Goal: Task Accomplishment & Management: Complete application form

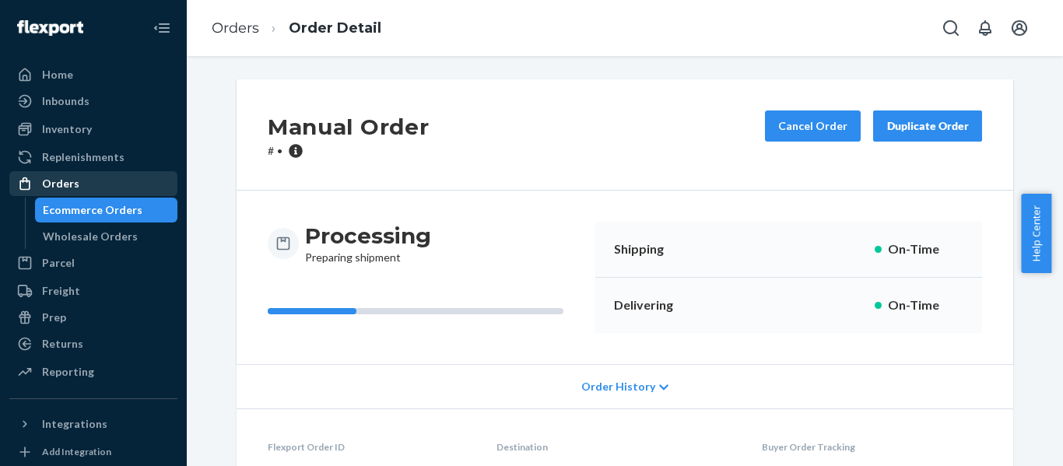
drag, startPoint x: 0, startPoint y: 0, endPoint x: 112, endPoint y: 194, distance: 223.8
click at [112, 194] on div "Orders" at bounding box center [93, 184] width 165 height 22
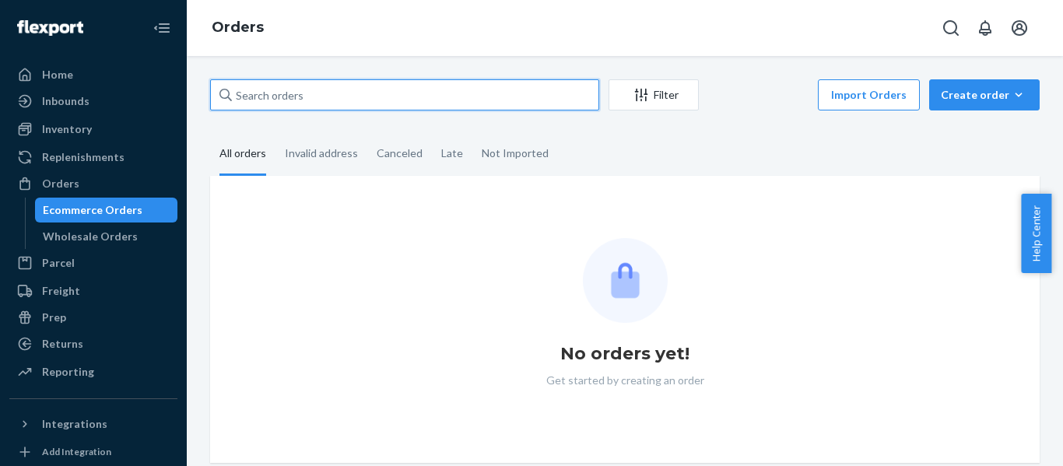
click at [297, 99] on input "text" at bounding box center [404, 94] width 389 height 31
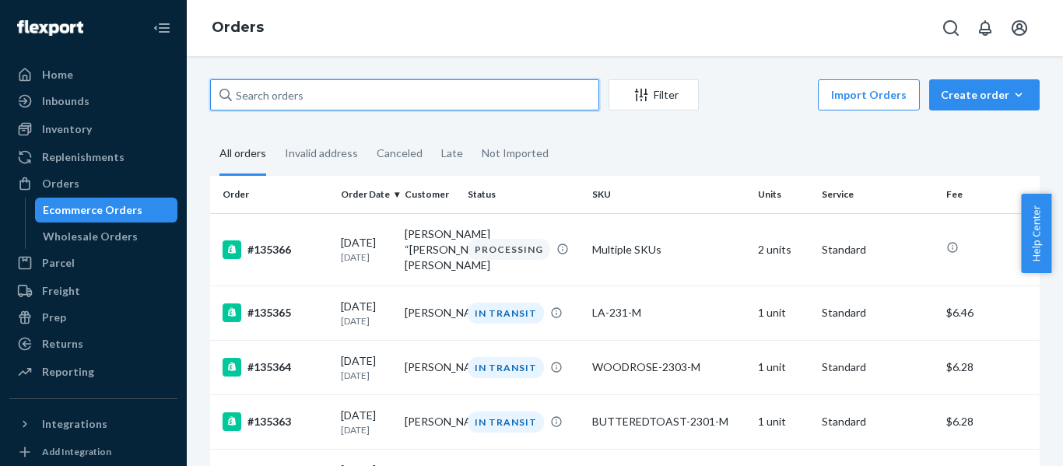
paste input "126031"
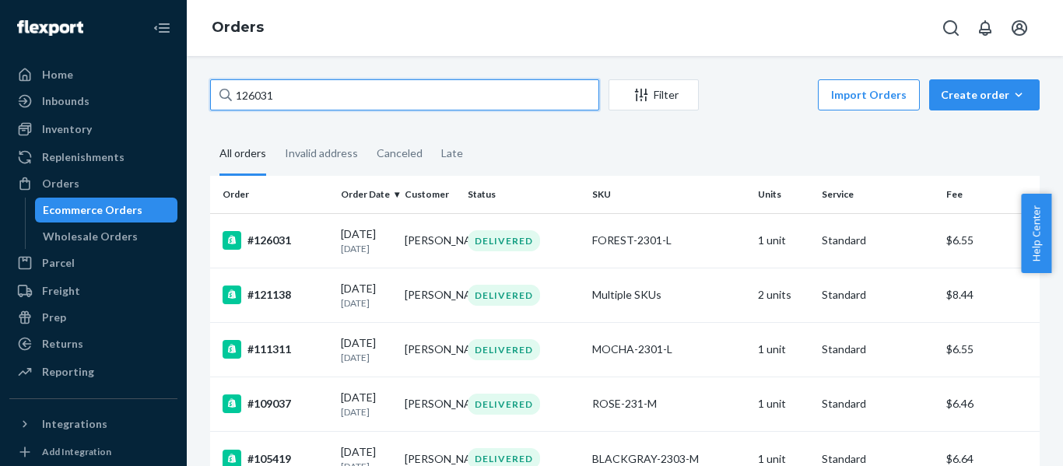
type input "126031"
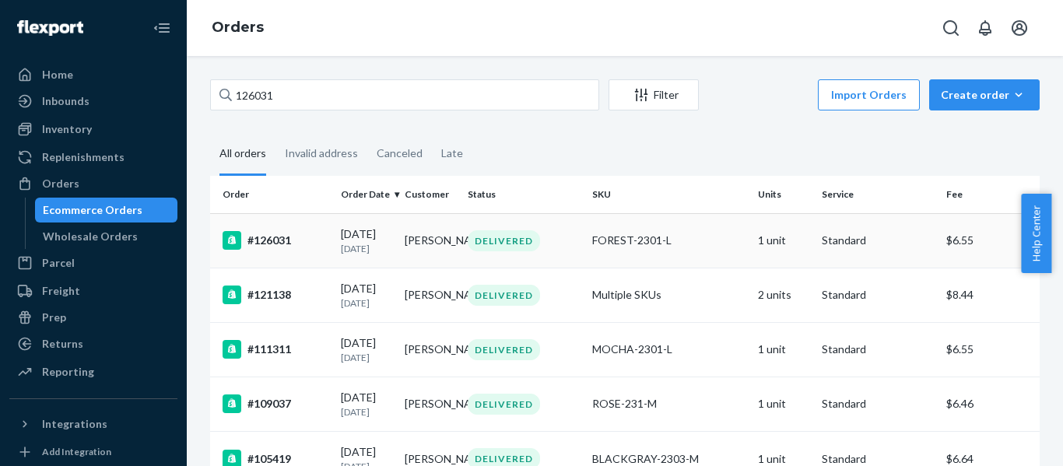
click at [276, 245] on div "#126031" at bounding box center [276, 240] width 106 height 19
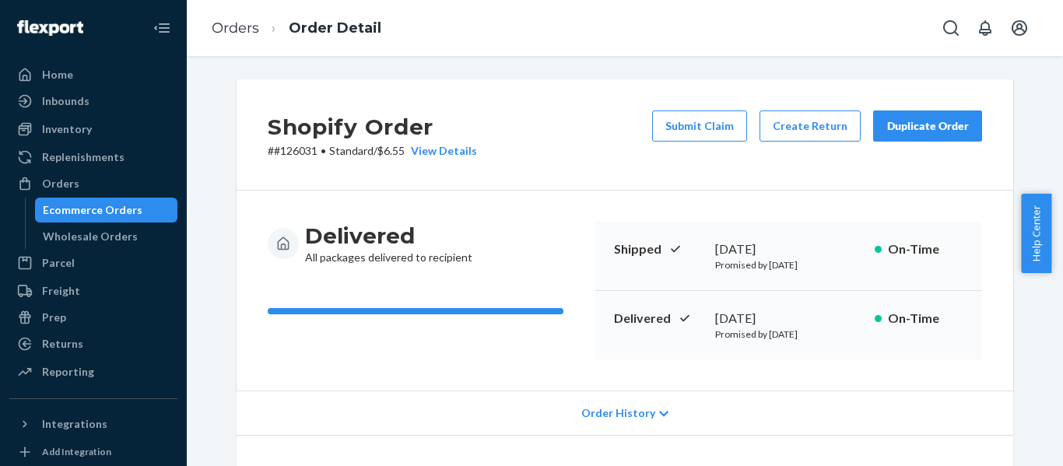
click at [672, 407] on div "Order History" at bounding box center [625, 413] width 777 height 44
click at [640, 419] on span "Order History" at bounding box center [618, 413] width 74 height 16
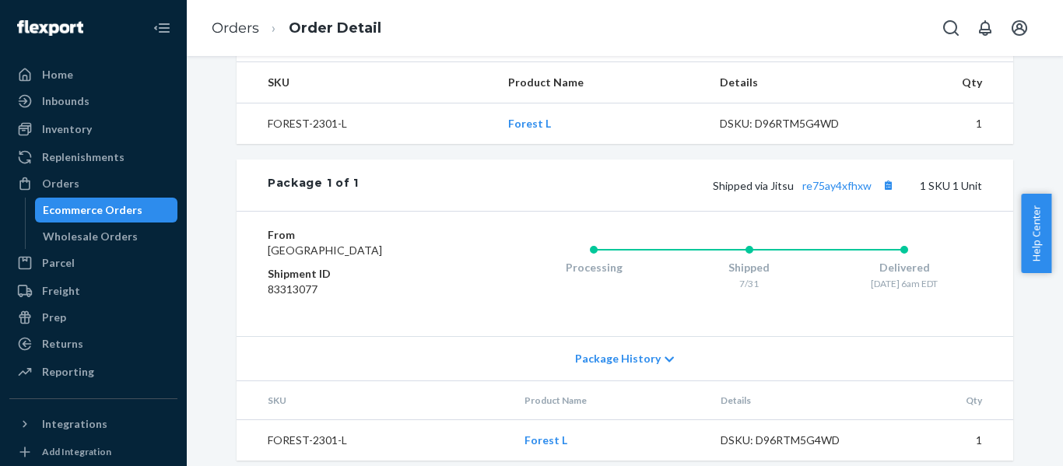
scroll to position [638, 0]
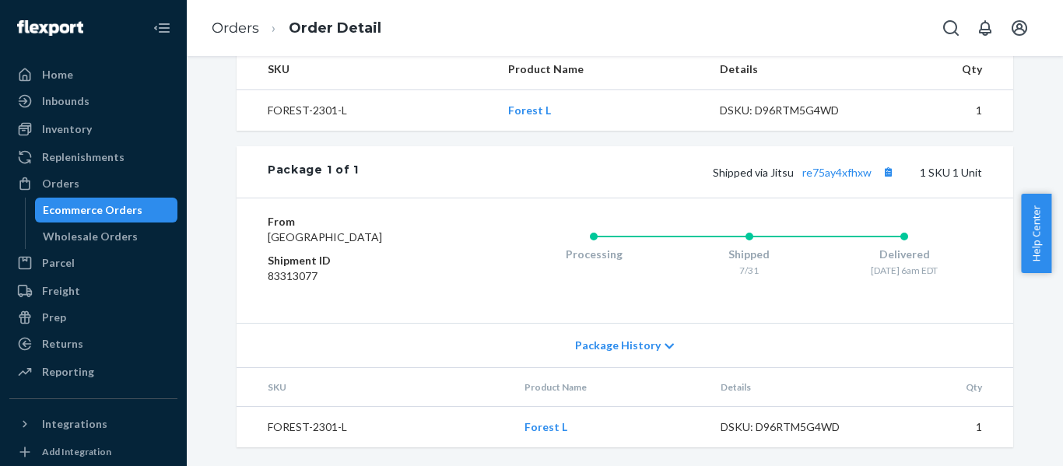
click at [666, 349] on div "Package History" at bounding box center [625, 345] width 777 height 44
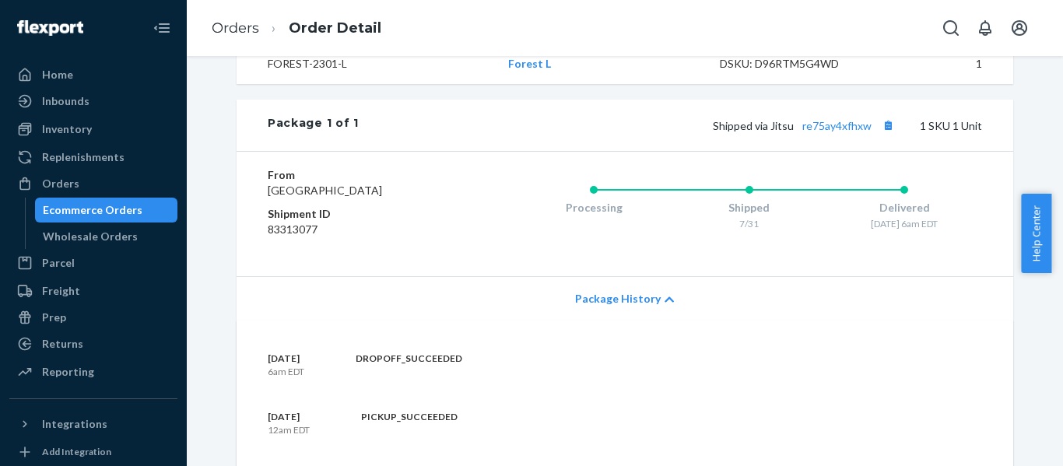
drag, startPoint x: 1061, startPoint y: 258, endPoint x: 1047, endPoint y: 312, distance: 56.1
click at [1047, 312] on body "Home Inbounds Shipping Plans Problems Inventory Products Replenishments Orders …" at bounding box center [531, 233] width 1063 height 466
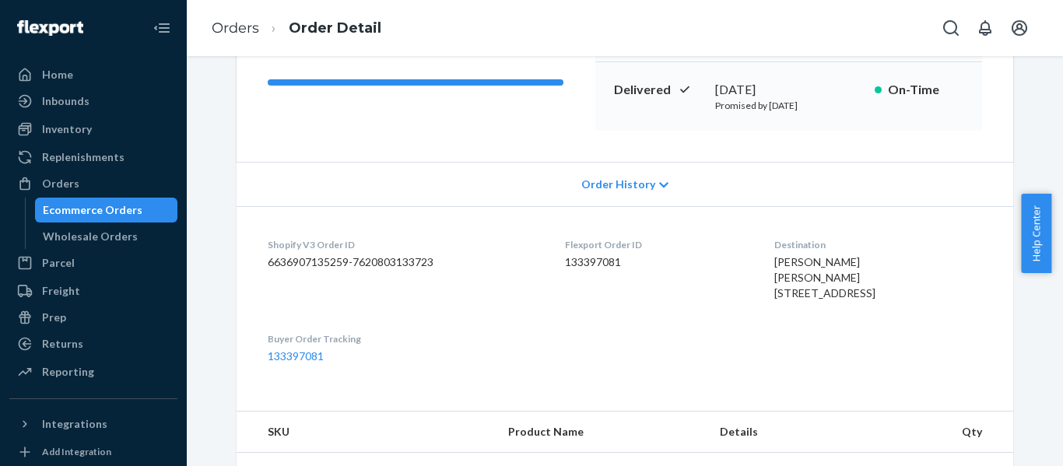
scroll to position [0, 0]
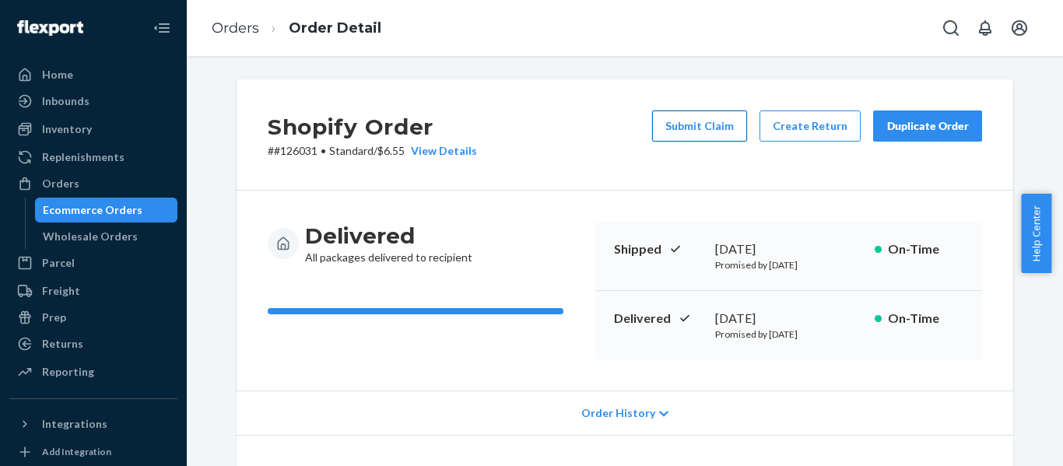
click at [730, 135] on button "Submit Claim" at bounding box center [699, 126] width 95 height 31
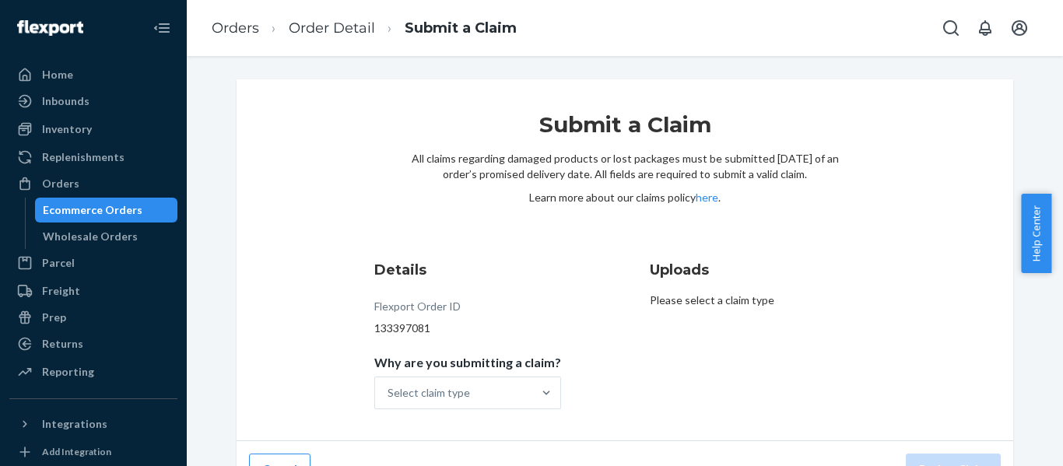
scroll to position [32, 0]
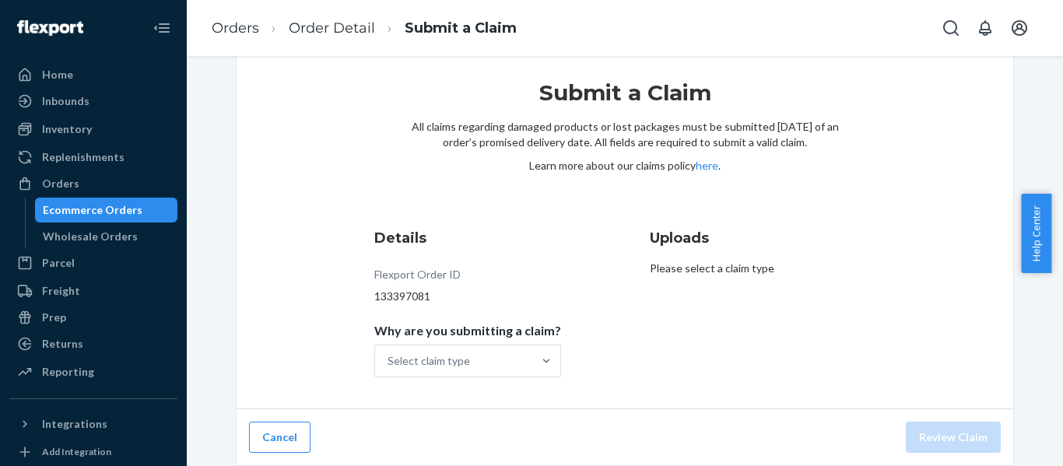
click at [710, 370] on div "Uploads Please select a claim type" at bounding box center [763, 303] width 226 height 162
click at [479, 363] on div "Select claim type" at bounding box center [453, 361] width 157 height 31
click at [389, 363] on input "Why are you submitting a claim? Select claim type" at bounding box center [389, 361] width 2 height 16
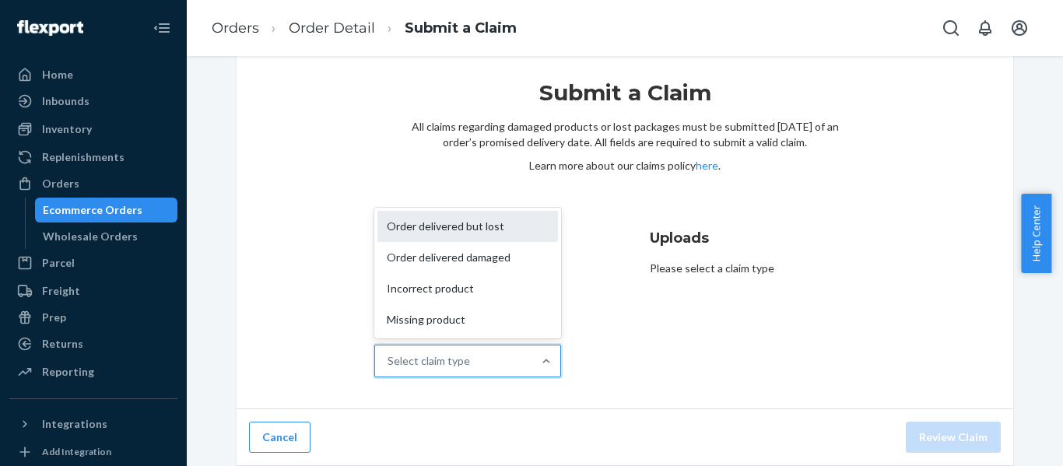
click at [498, 238] on div "Order delivered but lost" at bounding box center [467, 226] width 181 height 31
click at [389, 353] on input "Why are you submitting a claim? option Order delivered but lost focused, 1 of 4…" at bounding box center [389, 361] width 2 height 16
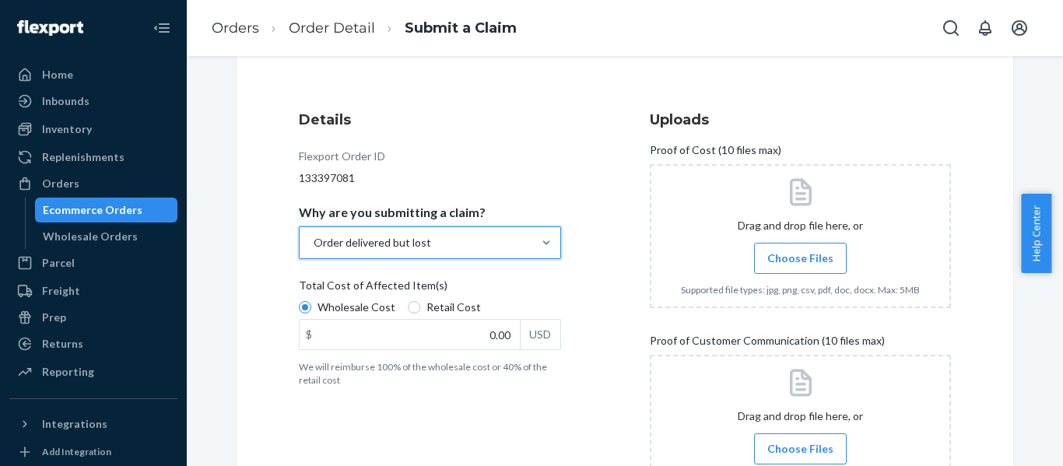
scroll to position [234, 0]
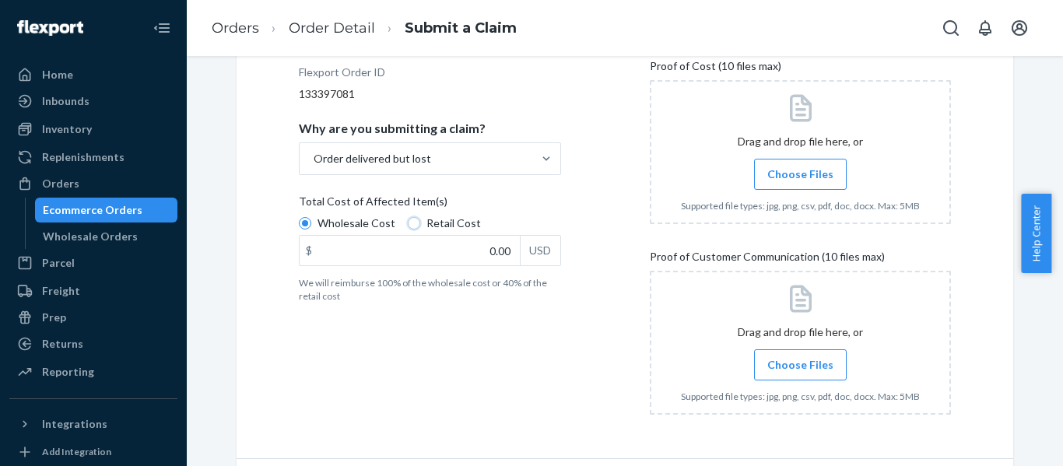
click at [409, 229] on label "Retail Cost" at bounding box center [444, 224] width 73 height 16
click at [409, 229] on input "Retail Cost" at bounding box center [414, 223] width 12 height 12
radio input "true"
radio input "false"
click at [405, 256] on input "0.00" at bounding box center [410, 251] width 220 height 30
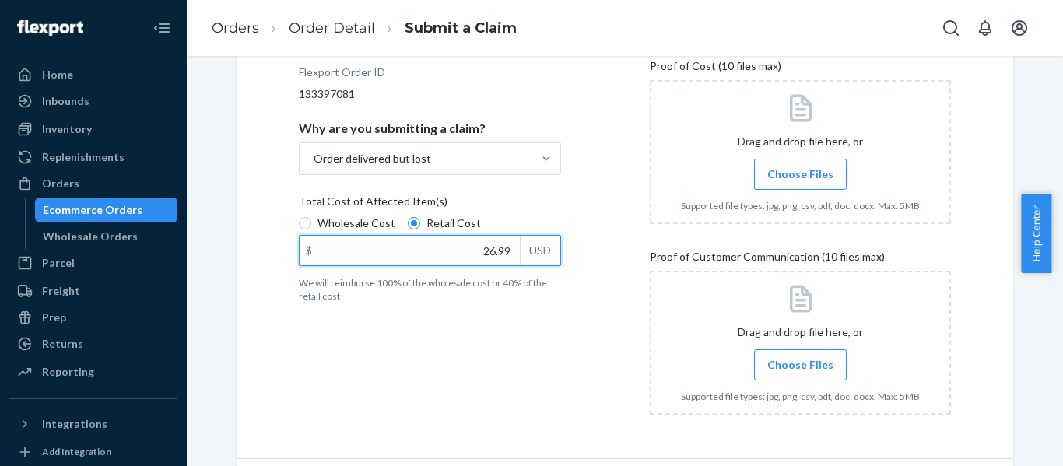
type input "26.99"
click at [517, 388] on div "Details Flexport Order ID 133397081 Why are you submitting a claim? Order deliv…" at bounding box center [449, 226] width 301 height 420
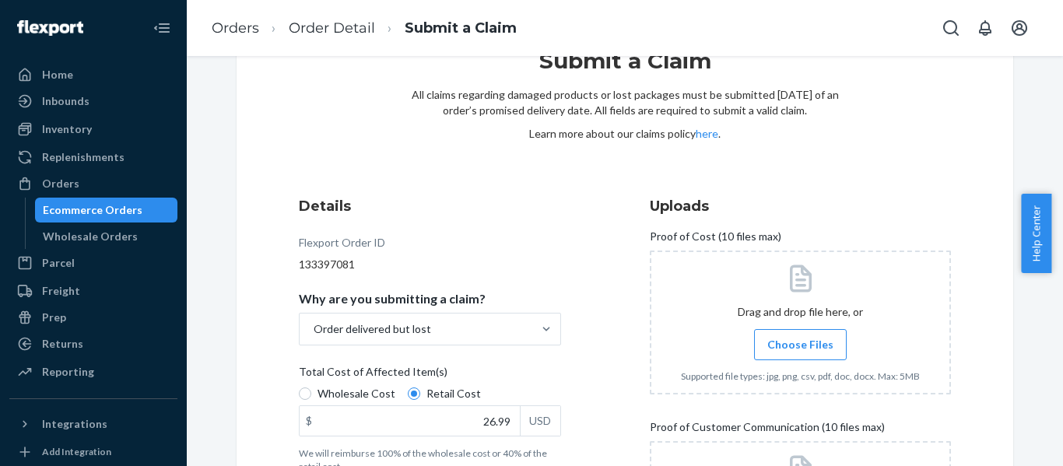
scroll to position [38, 0]
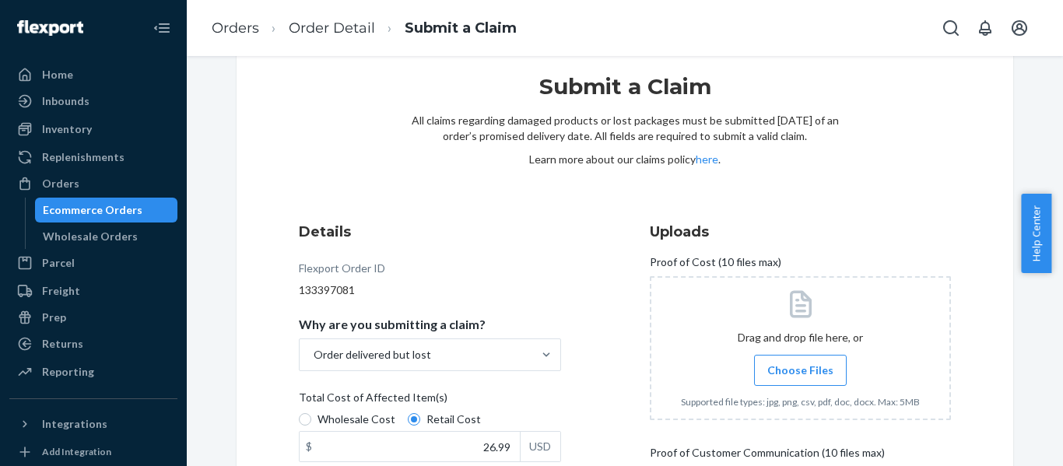
click at [788, 379] on label "Choose Files" at bounding box center [800, 370] width 93 height 31
click at [800, 379] on input "Choose Files" at bounding box center [800, 370] width 1 height 17
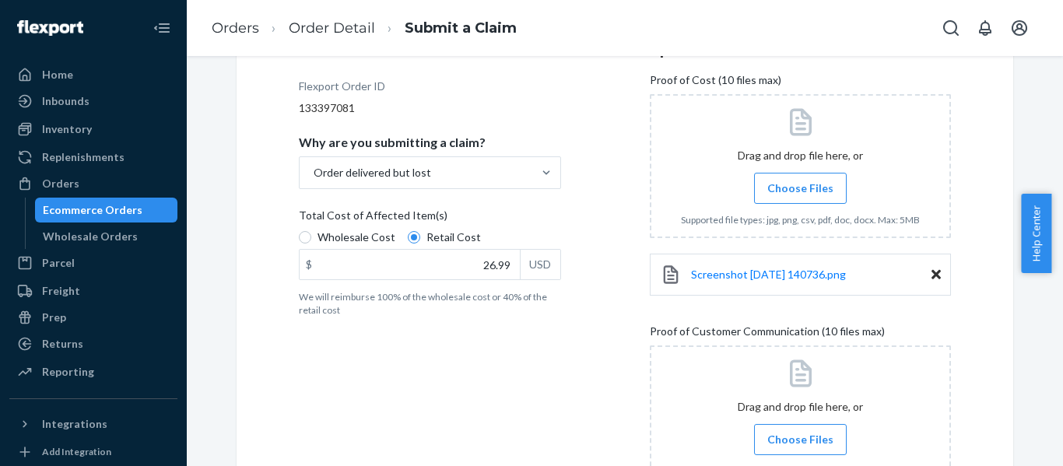
scroll to position [222, 0]
click at [777, 440] on span "Choose Files" at bounding box center [800, 438] width 66 height 16
click at [800, 440] on input "Choose Files" at bounding box center [800, 438] width 1 height 17
drag, startPoint x: 1062, startPoint y: 251, endPoint x: 1062, endPoint y: 326, distance: 74.7
click at [1062, 326] on body "Home Inbounds Shipping Plans Problems Inventory Products Replenishments Orders …" at bounding box center [531, 233] width 1063 height 466
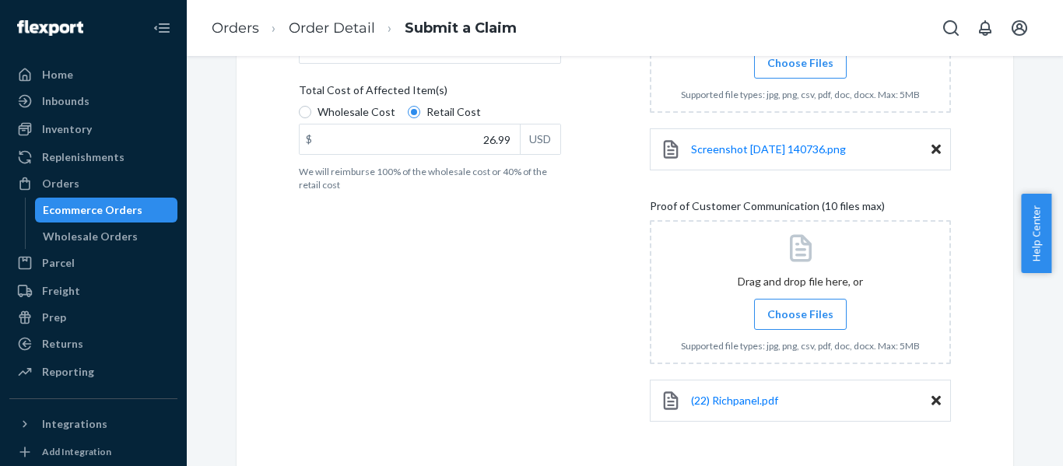
scroll to position [405, 0]
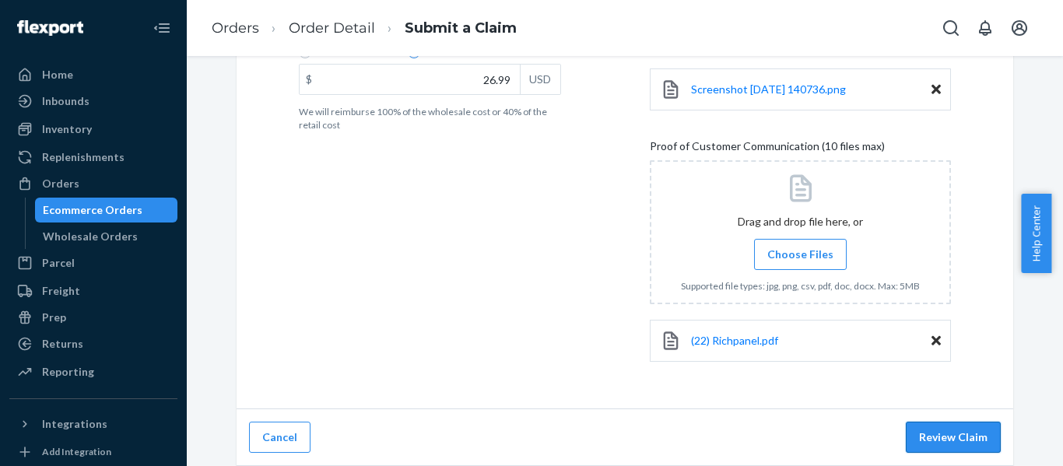
click at [952, 440] on button "Review Claim" at bounding box center [953, 437] width 95 height 31
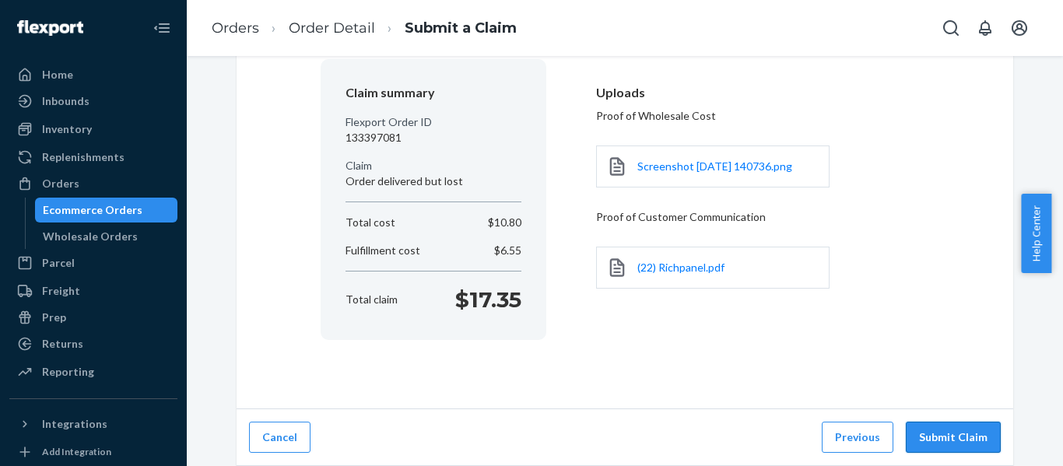
click at [952, 437] on button "Submit Claim" at bounding box center [953, 437] width 95 height 31
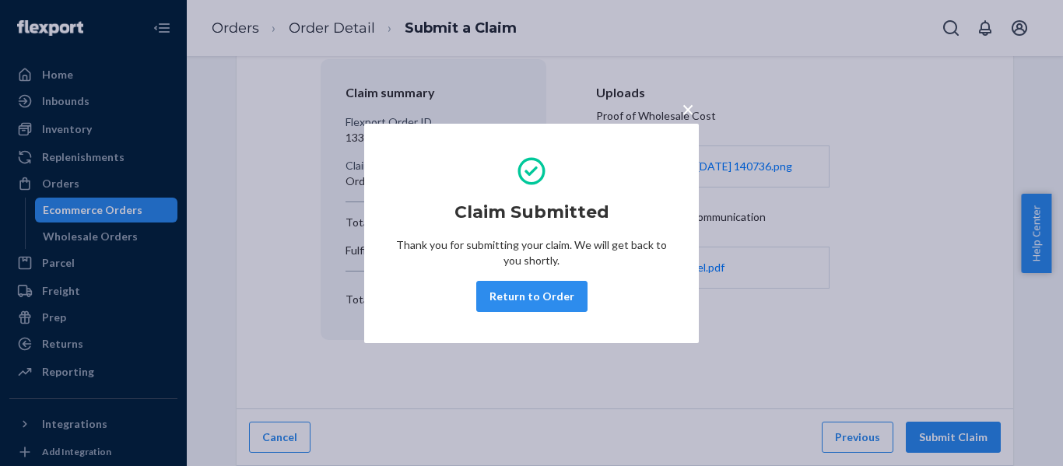
click at [528, 297] on button "Return to Order" at bounding box center [531, 296] width 111 height 31
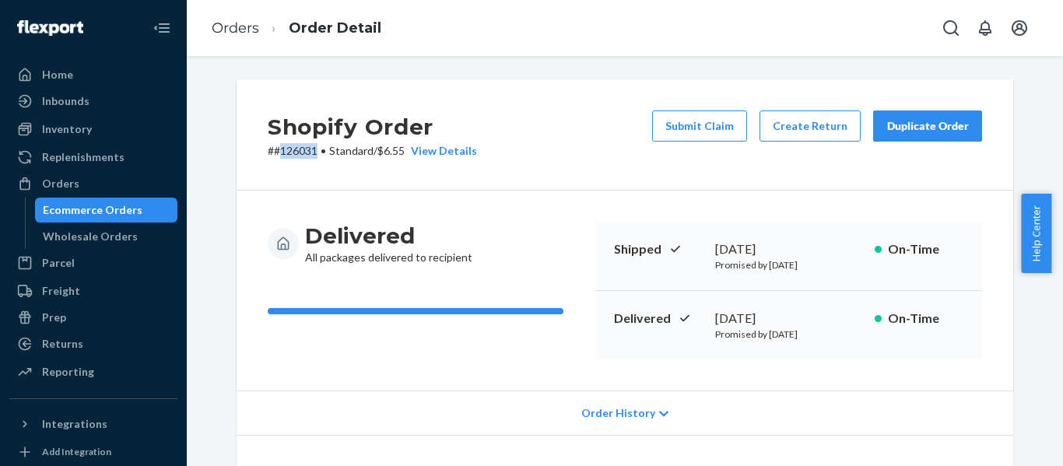
drag, startPoint x: 314, startPoint y: 145, endPoint x: 272, endPoint y: 147, distance: 42.9
click at [272, 147] on p "# #126031 • Standard / $6.55 View Details" at bounding box center [372, 151] width 209 height 16
copy p "126031"
